Goal: Go to known website: Access a specific website the user already knows

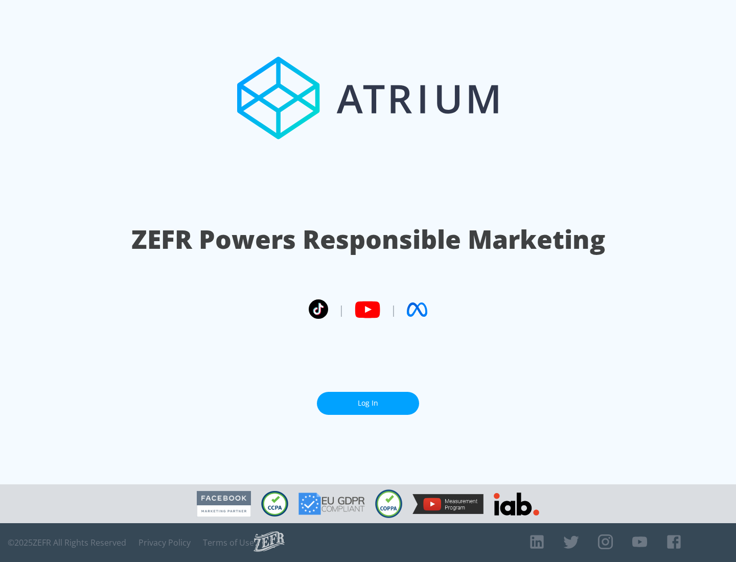
click at [368, 403] on link "Log In" at bounding box center [368, 403] width 102 height 23
